Goal: Check status: Check status

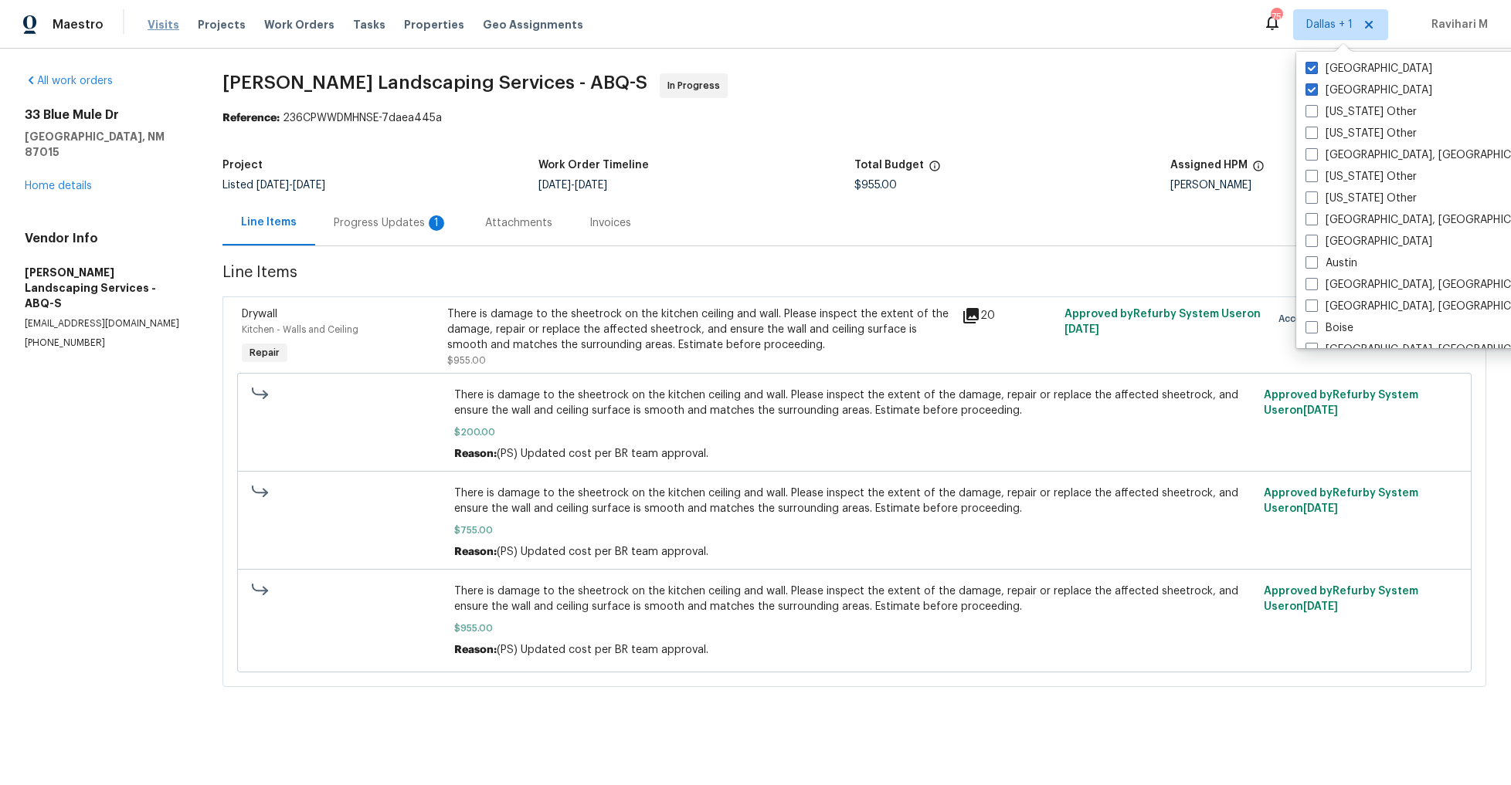
click at [157, 25] on span "Visits" at bounding box center [164, 24] width 32 height 15
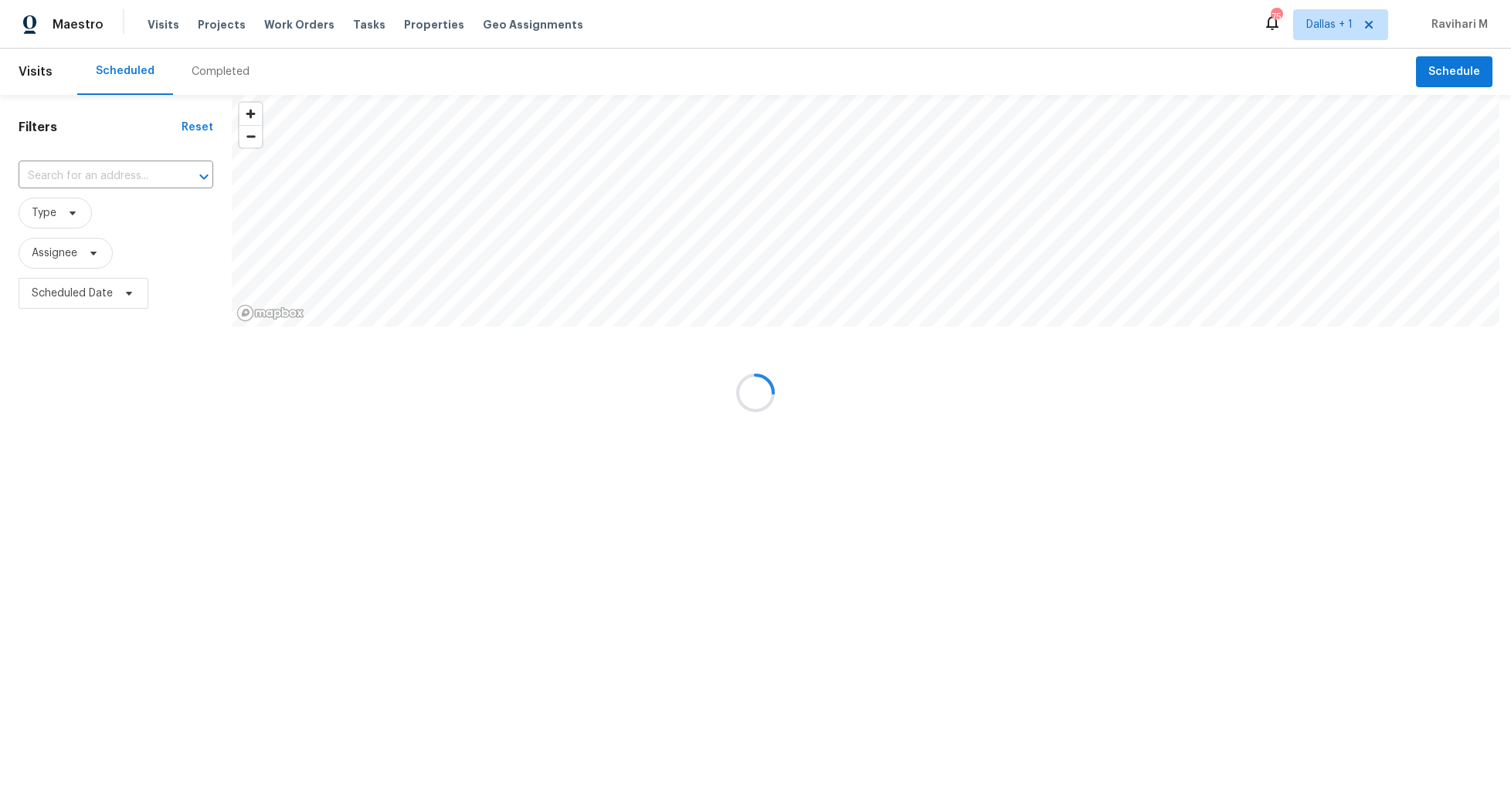
click at [230, 71] on div at bounding box center [755, 392] width 1511 height 785
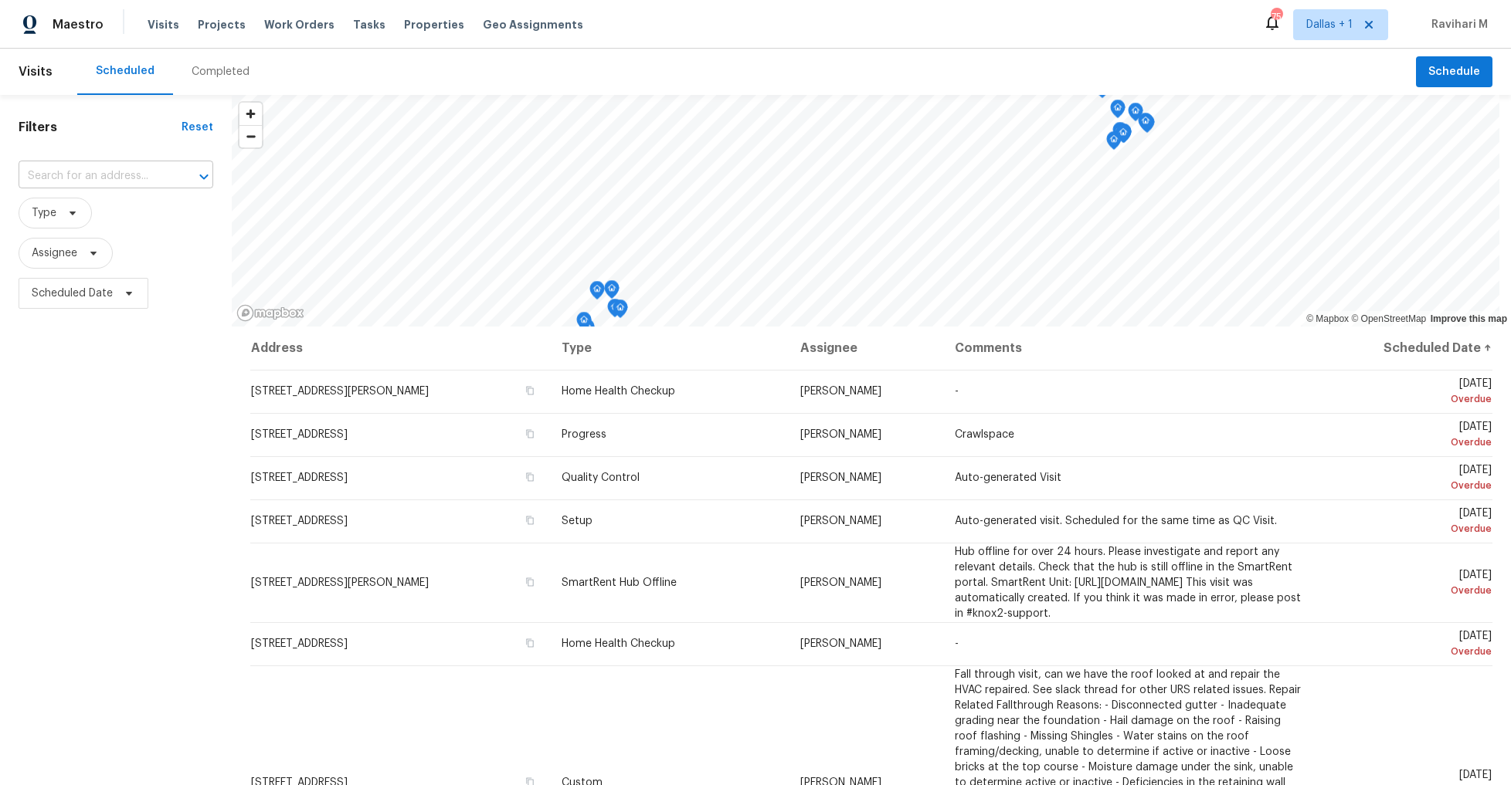
click at [101, 180] on input "text" at bounding box center [94, 177] width 151 height 24
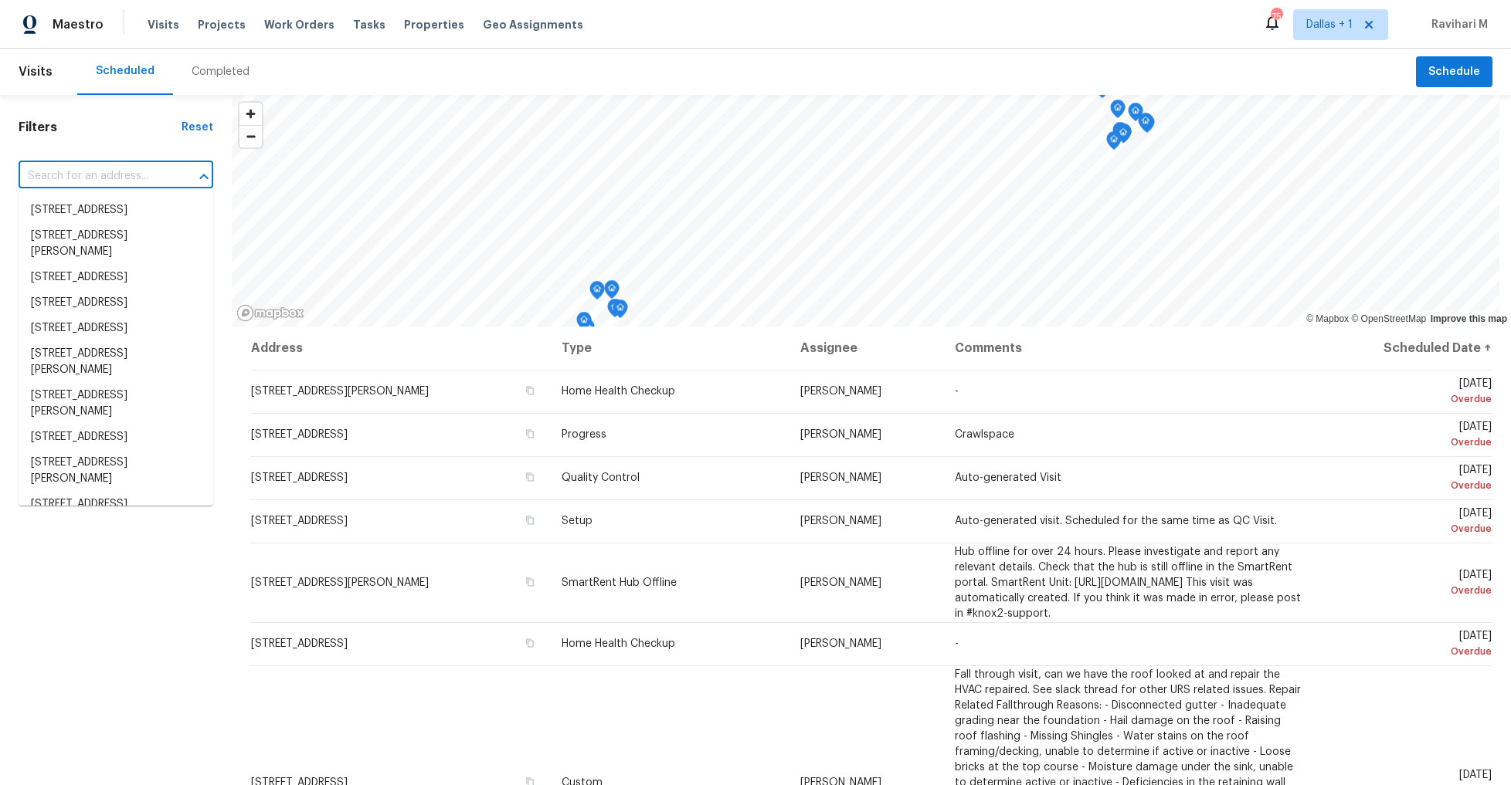
click at [101, 180] on input "text" at bounding box center [94, 177] width 151 height 24
paste input "[STREET_ADDRESS]"
type input "[STREET_ADDRESS]"
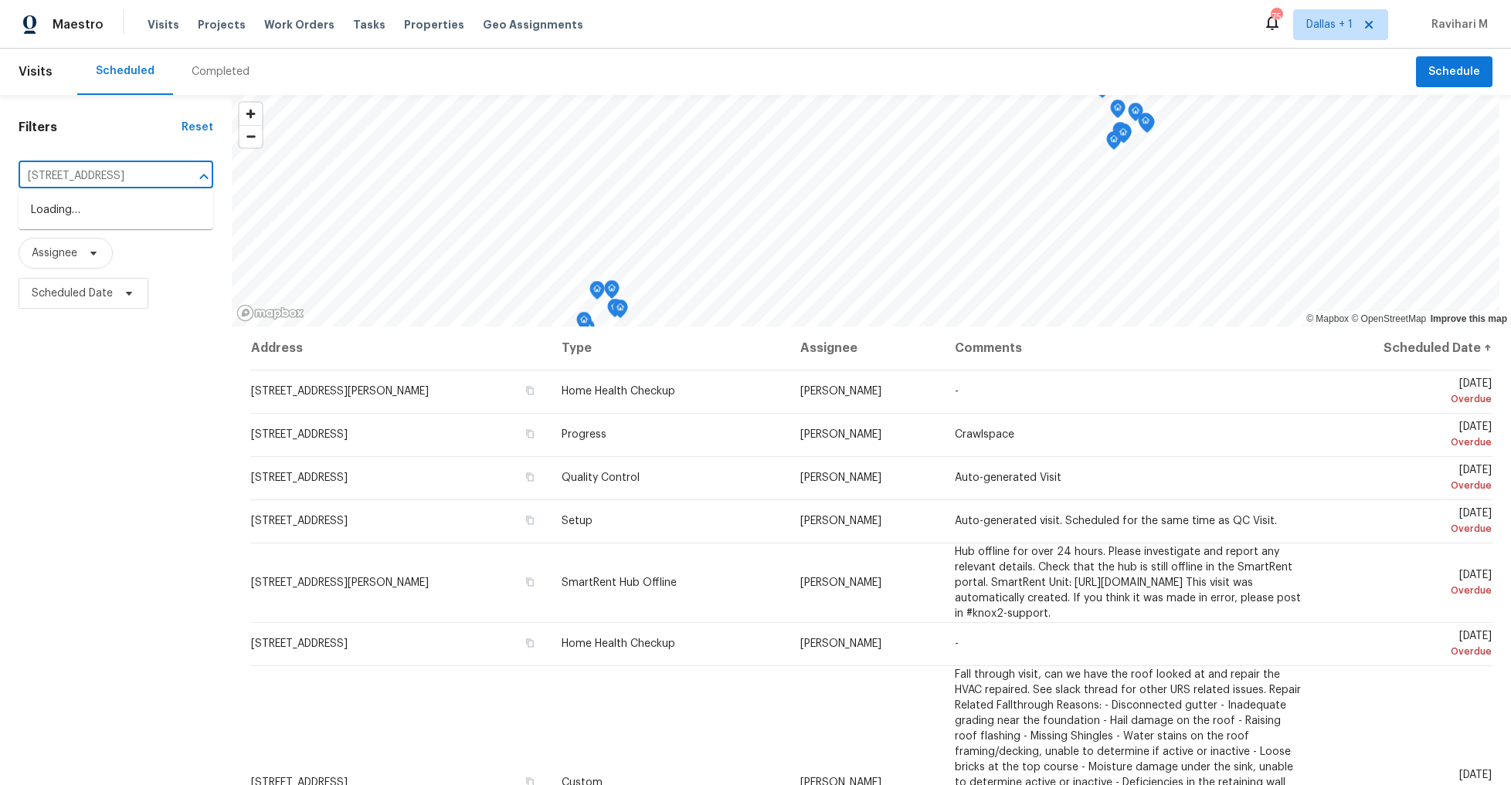
scroll to position [0, 64]
click at [104, 214] on li "[STREET_ADDRESS]" at bounding box center [116, 210] width 195 height 25
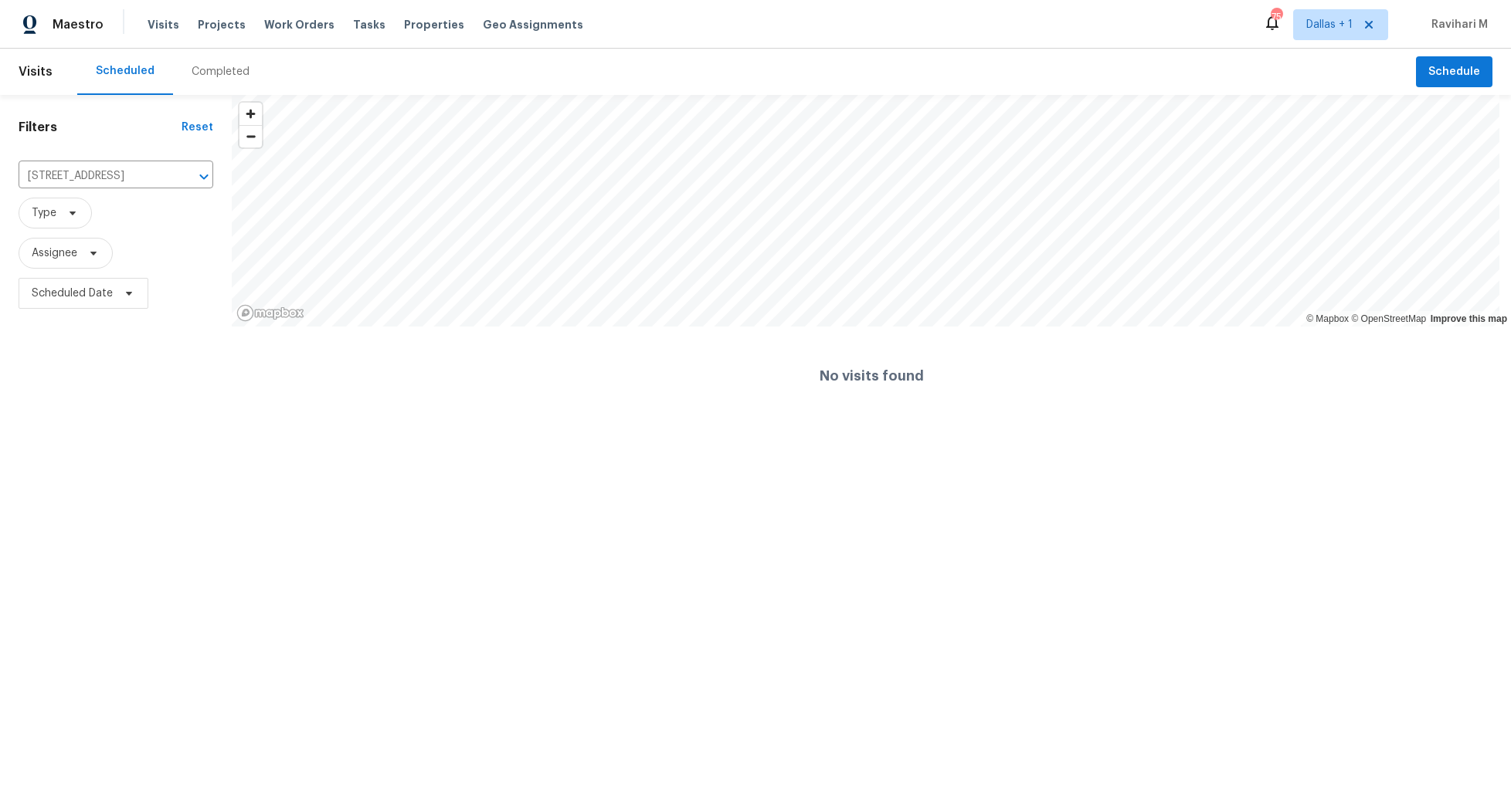
click at [196, 54] on div "Completed" at bounding box center [220, 72] width 95 height 46
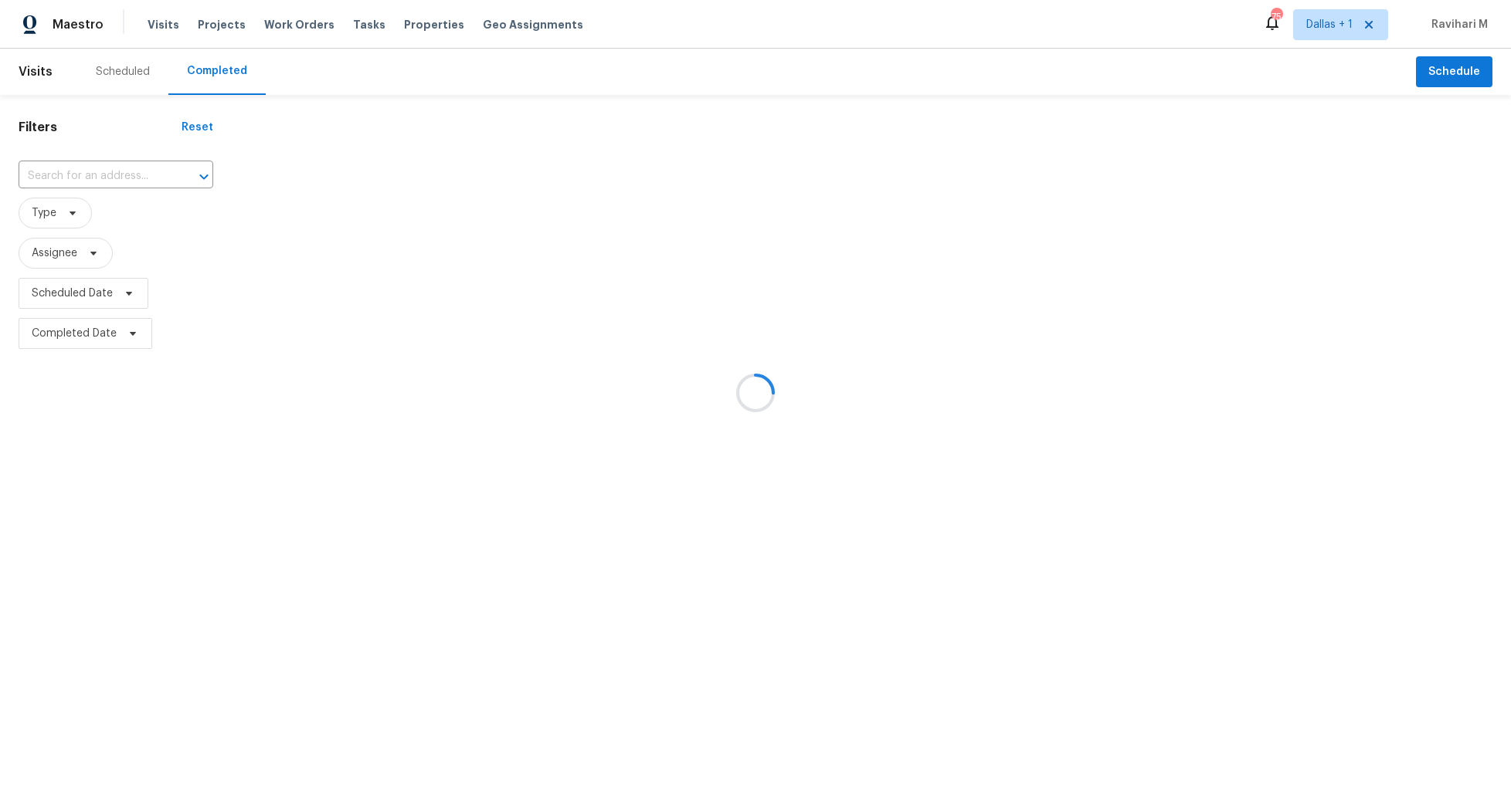
click at [101, 185] on div at bounding box center [755, 392] width 1511 height 785
click at [92, 173] on input "text" at bounding box center [94, 177] width 151 height 24
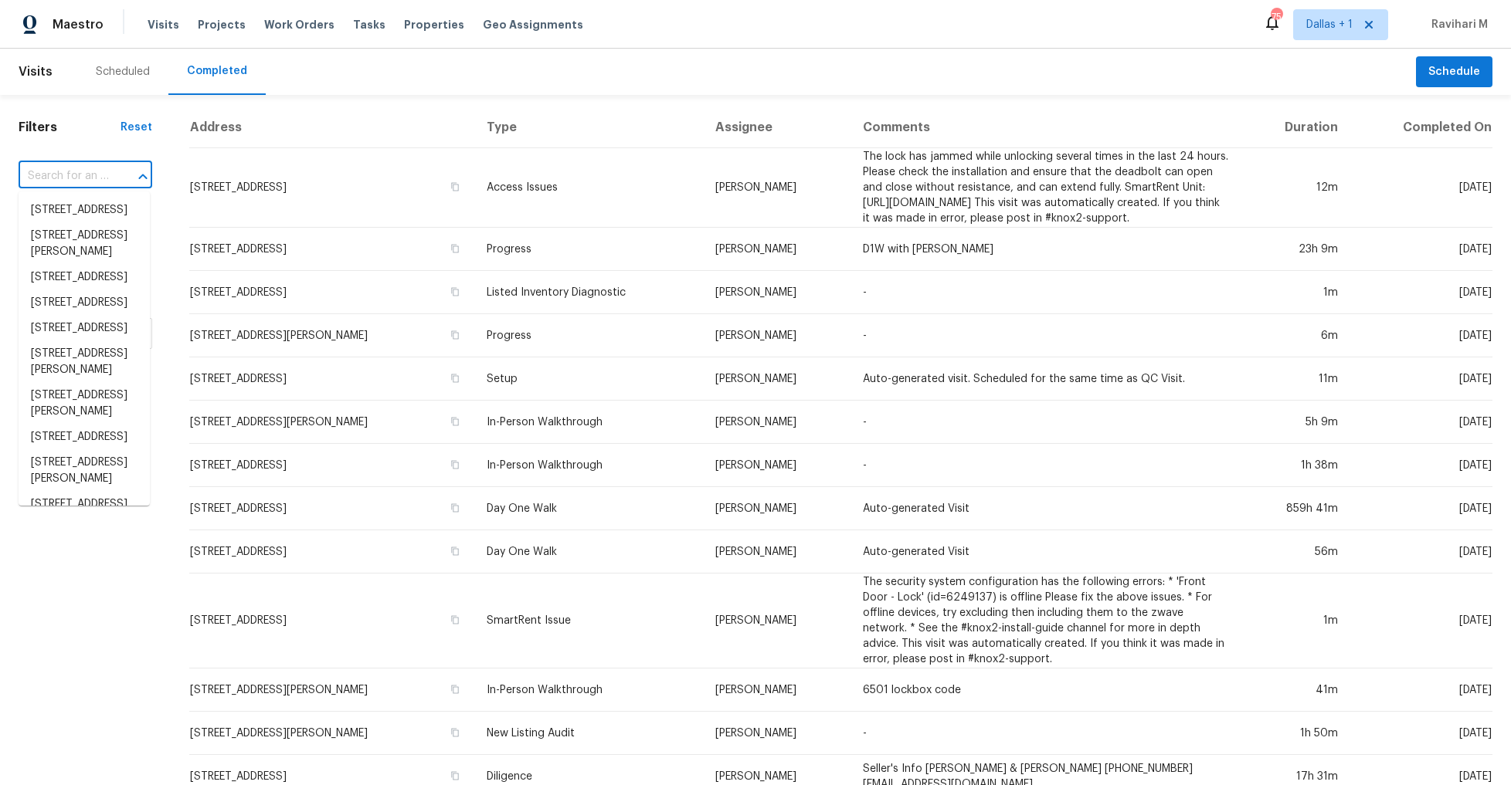
click at [92, 173] on input "text" at bounding box center [64, 177] width 90 height 24
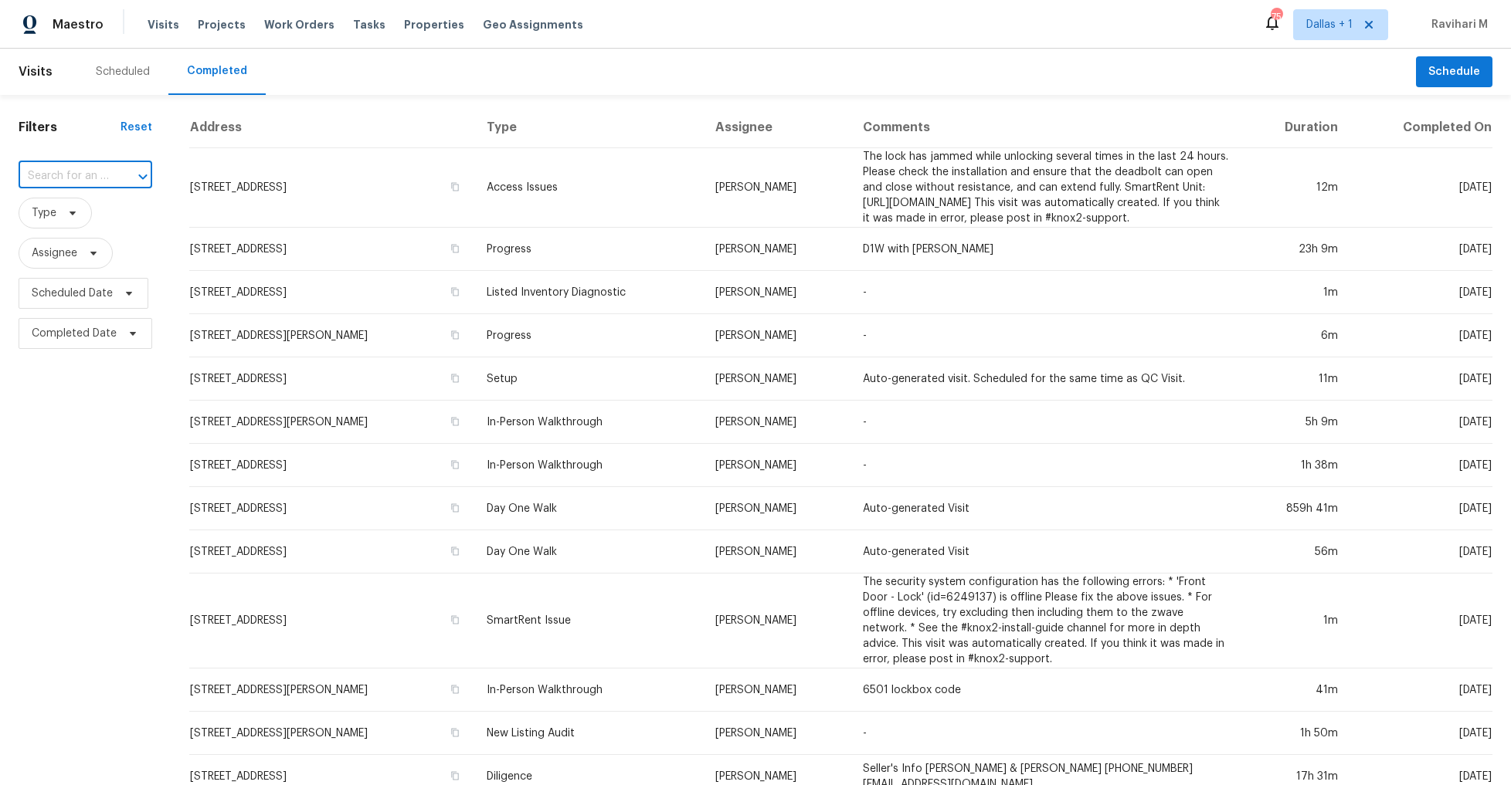
paste input "[STREET_ADDRESS]"
type input "[STREET_ADDRESS]"
click at [97, 223] on li "[STREET_ADDRESS]" at bounding box center [84, 210] width 131 height 25
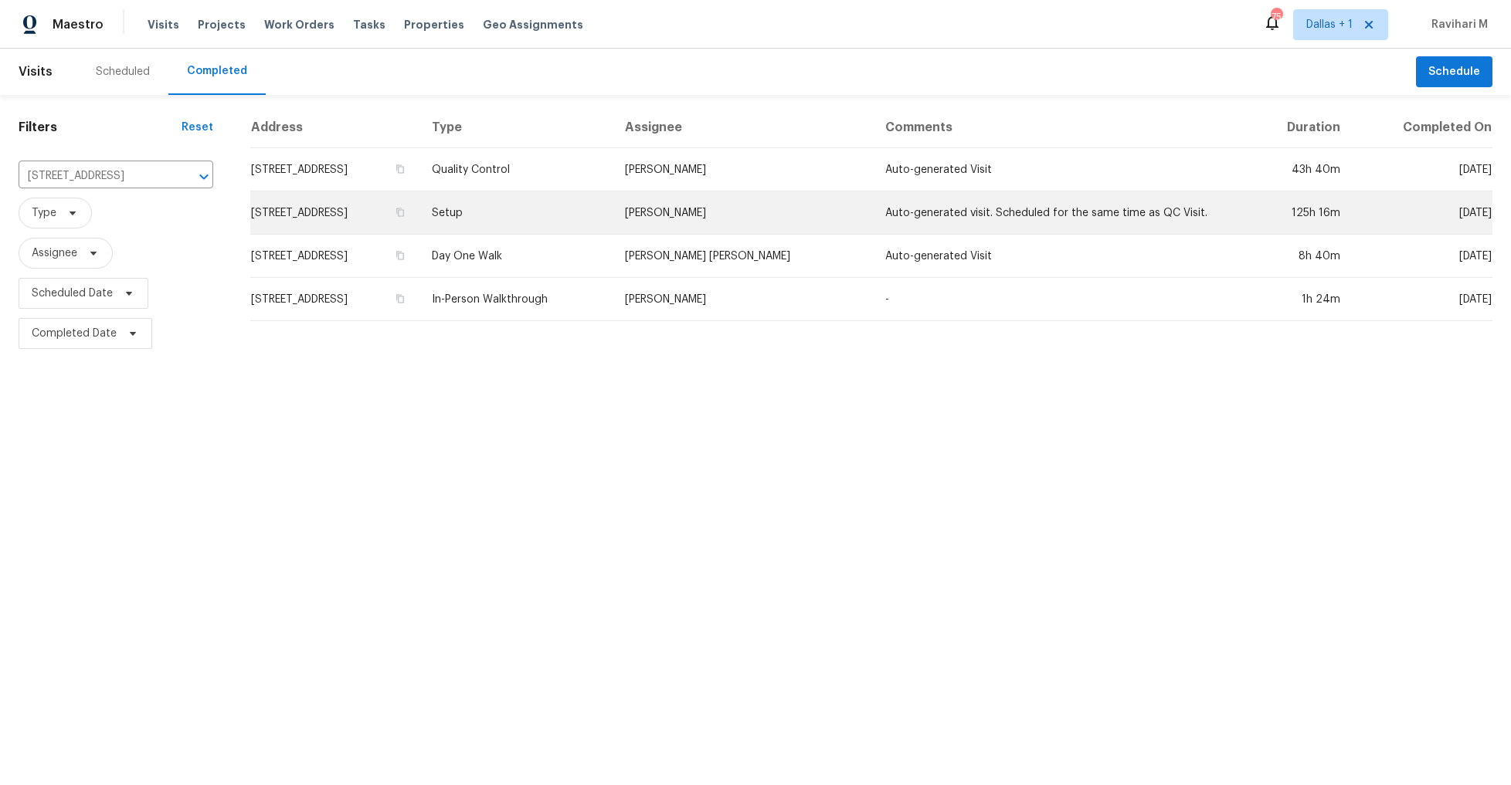
click at [612, 219] on td "Setup" at bounding box center [515, 213] width 193 height 43
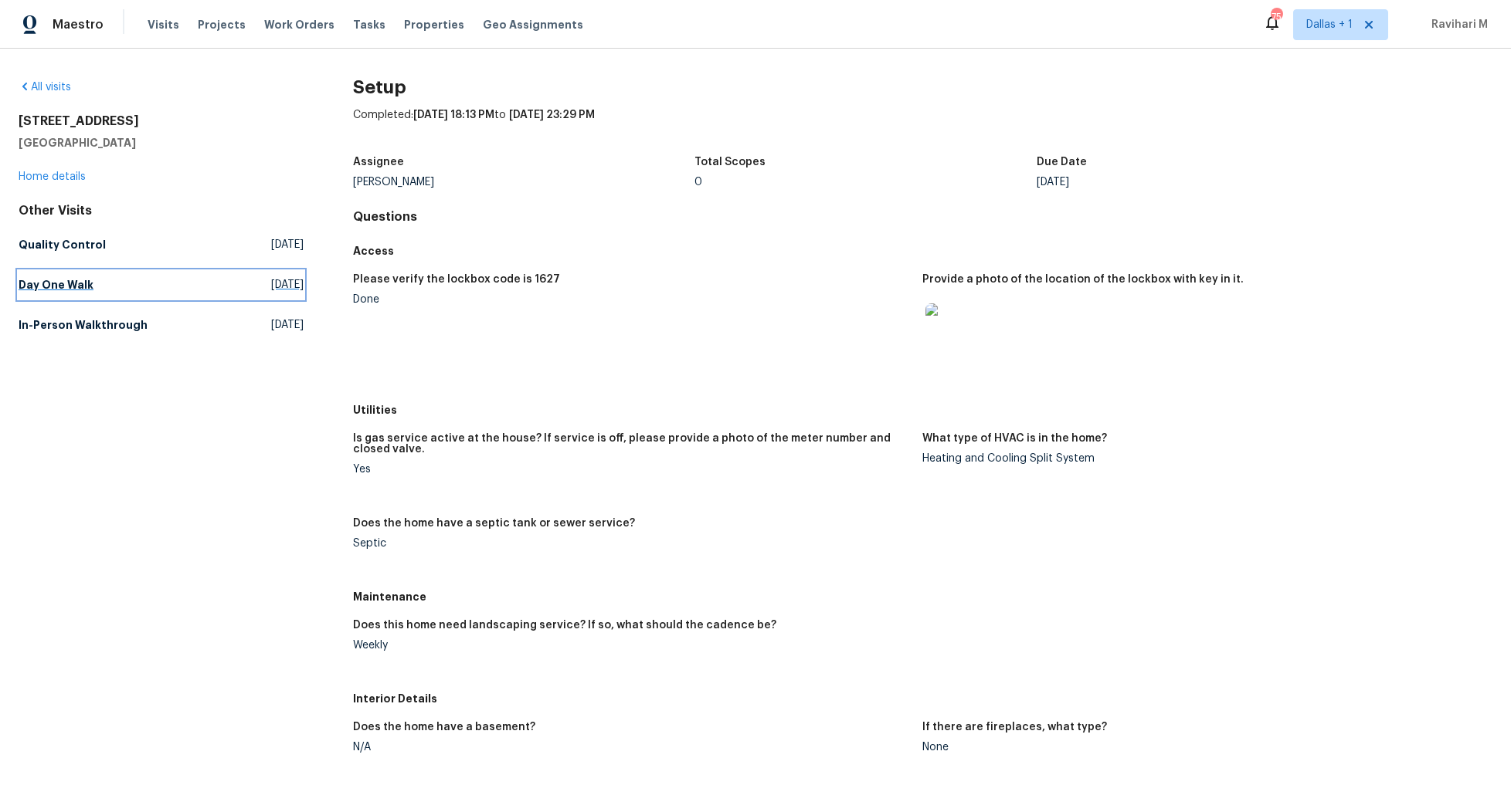
click at [288, 283] on span "[DATE]" at bounding box center [287, 284] width 32 height 15
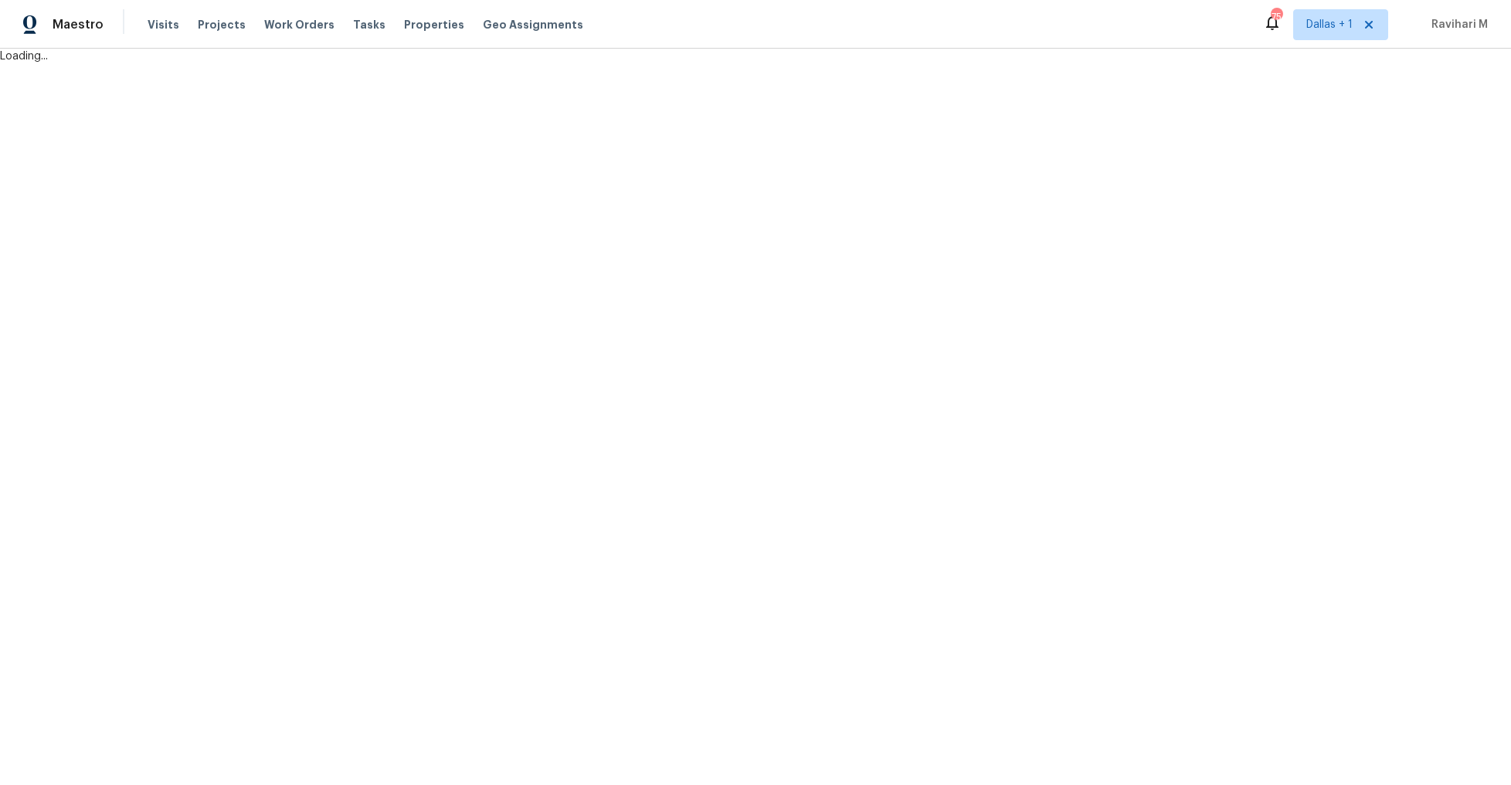
click at [288, 64] on html "Maestro Visits Projects Work Orders Tasks Properties Geo Assignments 75 [GEOGRA…" at bounding box center [755, 32] width 1511 height 64
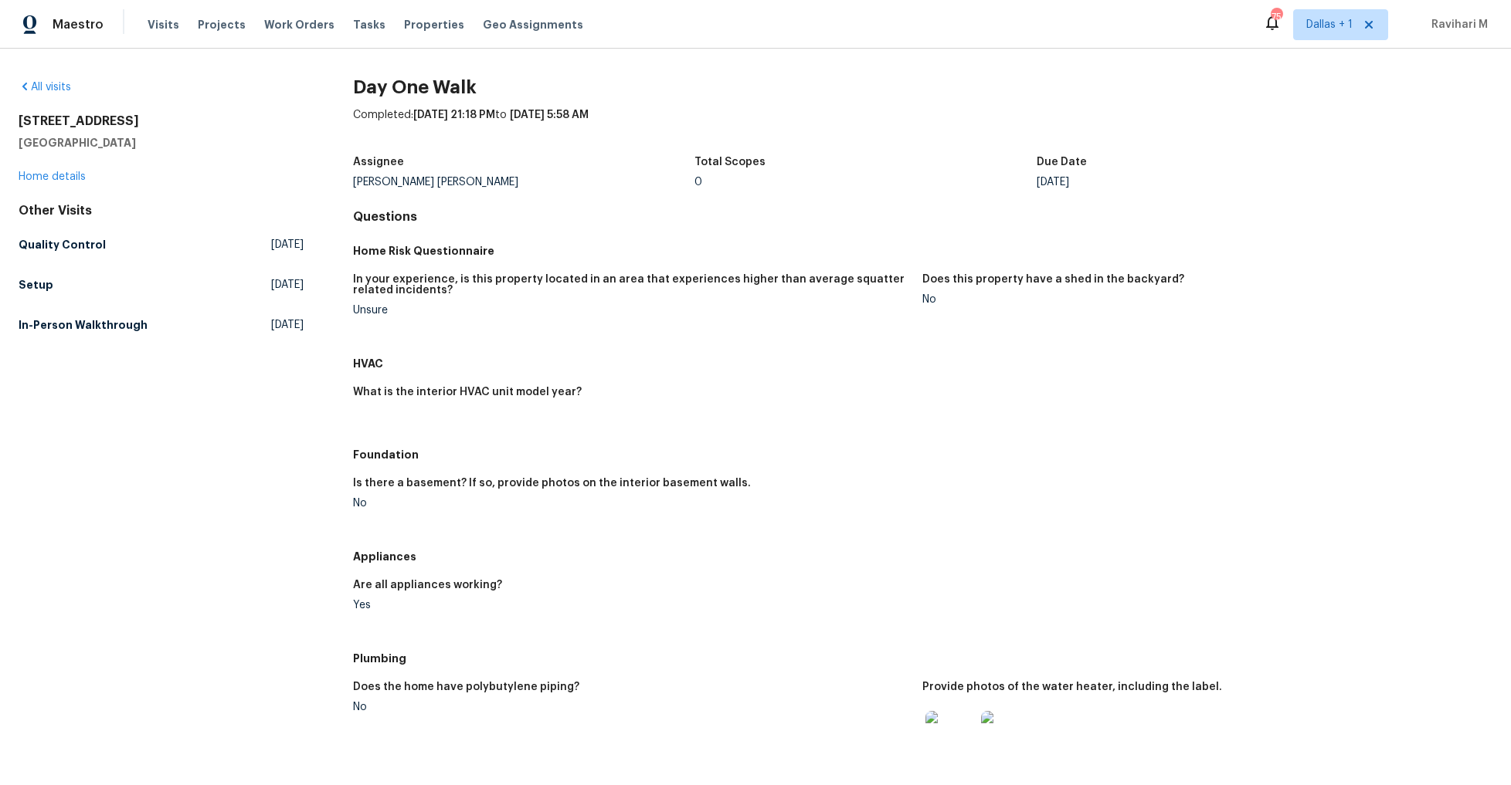
click at [247, 266] on div "Other Visits Quality Control [DATE] Setup [DATE] In-Person Walkthrough [DATE]" at bounding box center [161, 271] width 285 height 136
click at [271, 282] on span "[DATE]" at bounding box center [287, 284] width 32 height 15
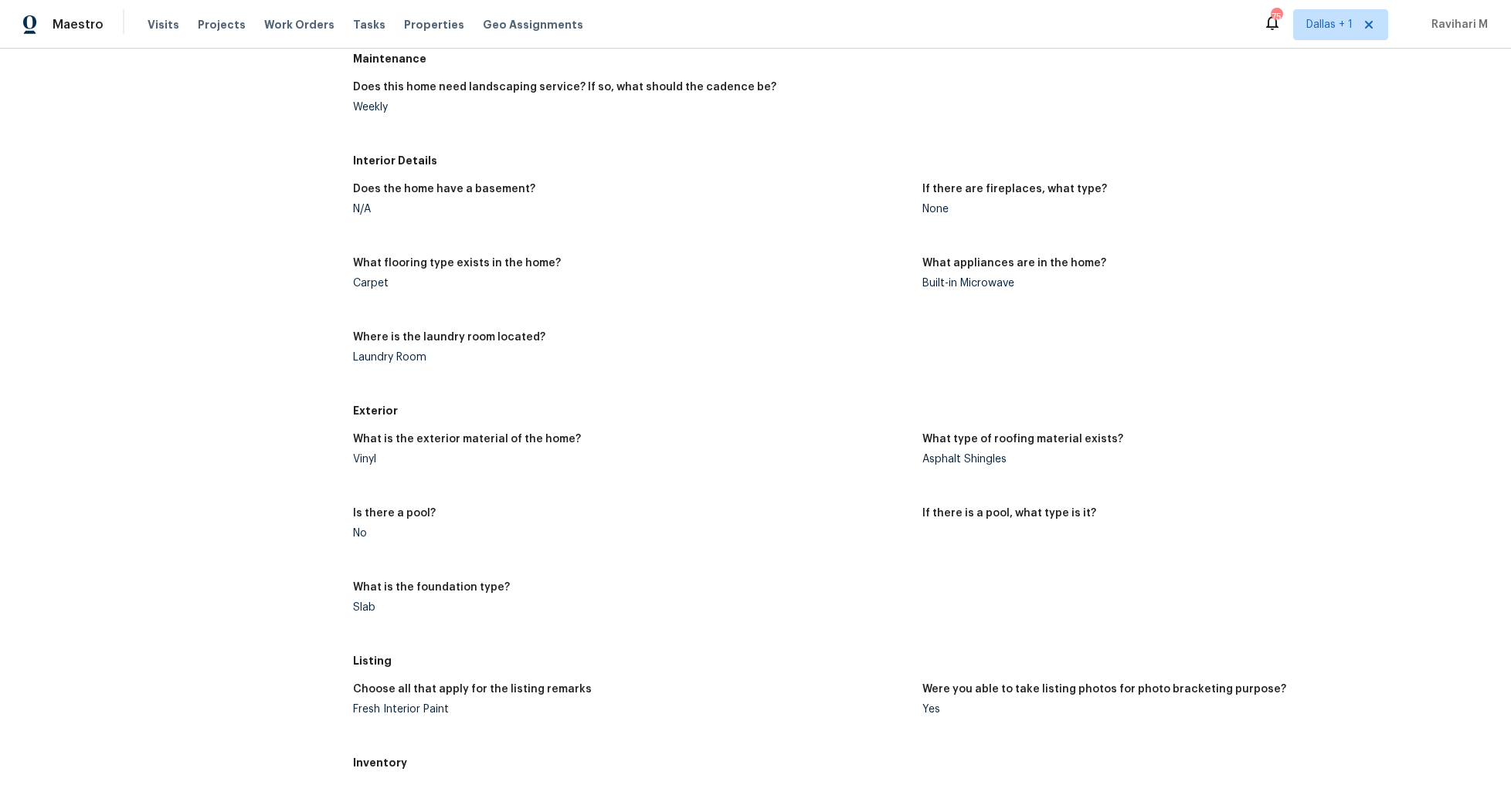
scroll to position [48, 0]
